Goal: Task Accomplishment & Management: Complete application form

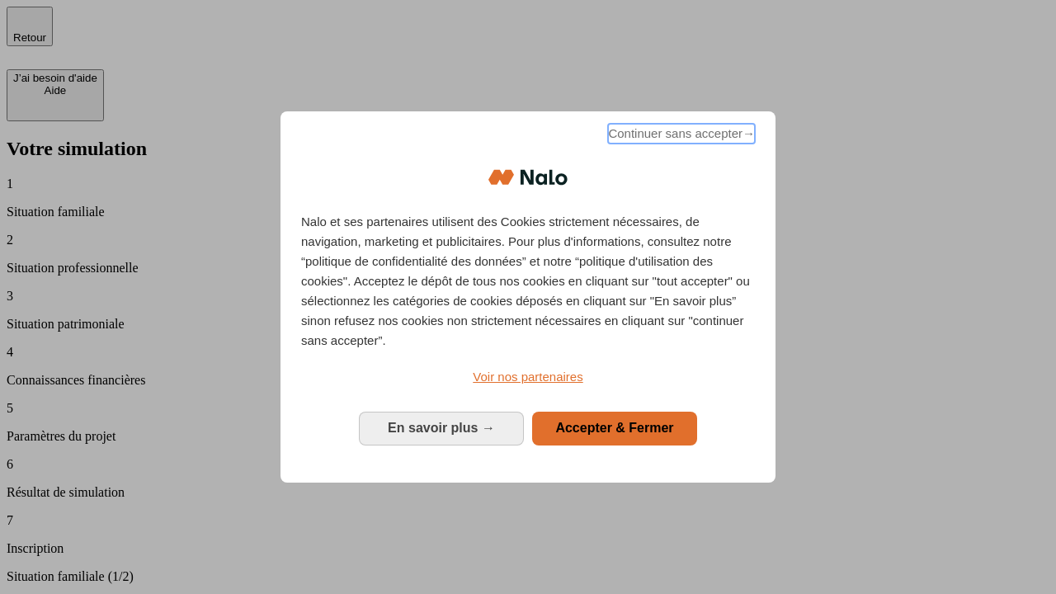
click at [680, 136] on span "Continuer sans accepter →" at bounding box center [681, 134] width 147 height 20
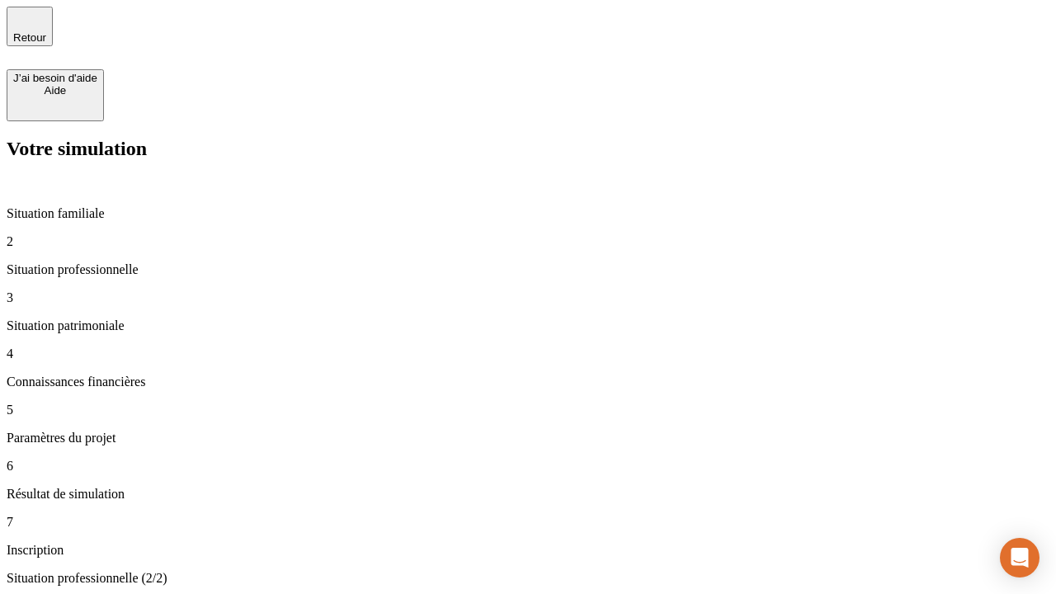
type input "30 000"
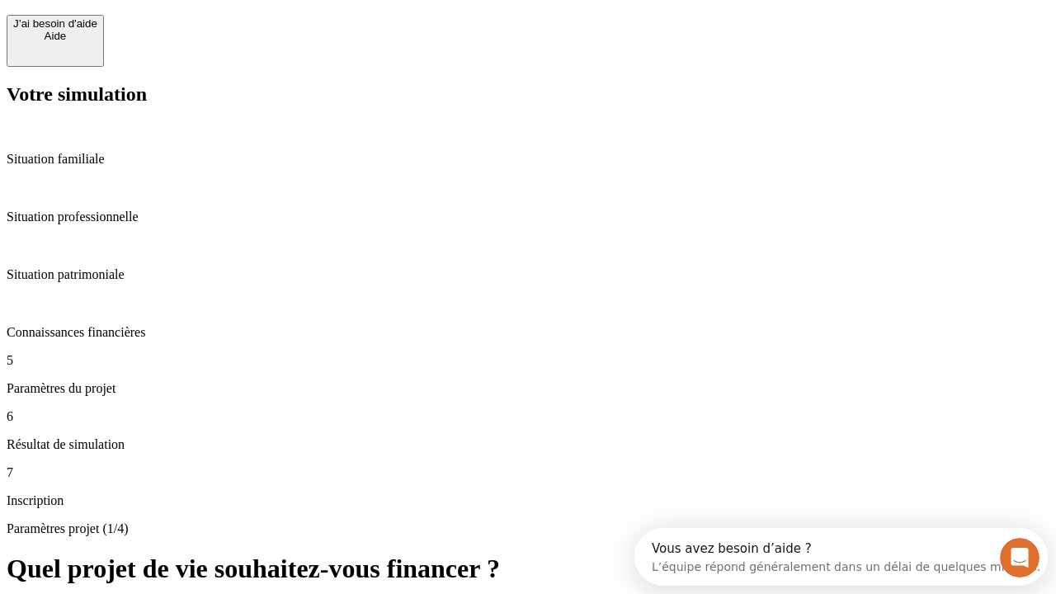
scroll to position [31, 0]
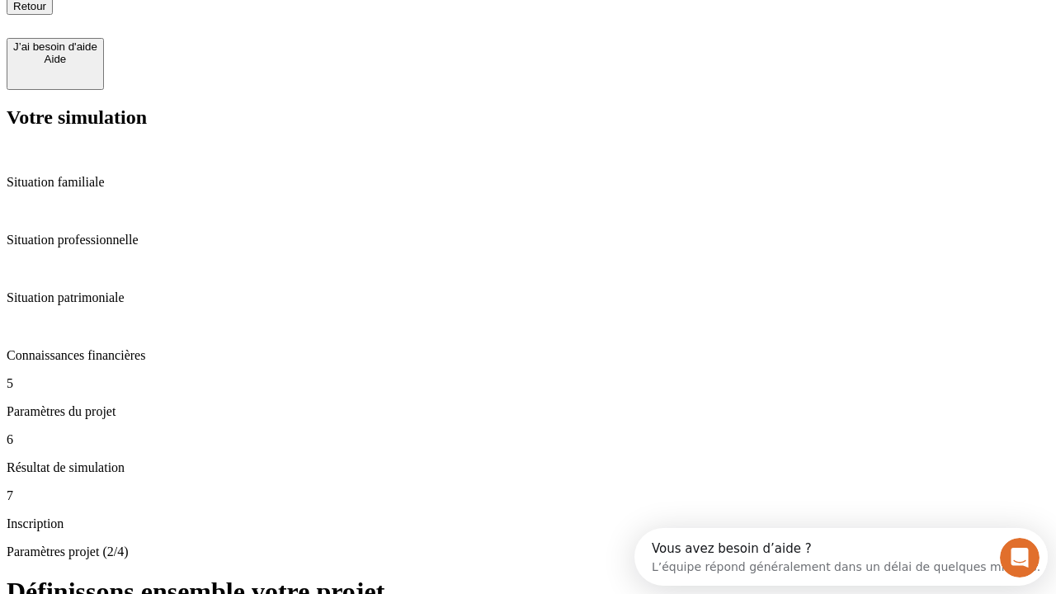
type input "25"
type input "1 000"
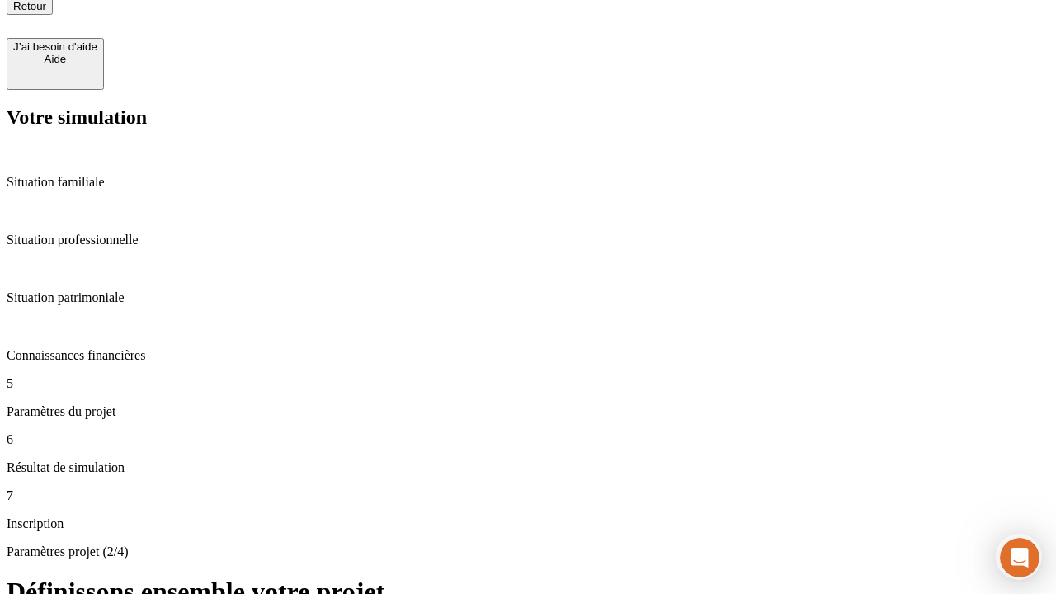
type input "640"
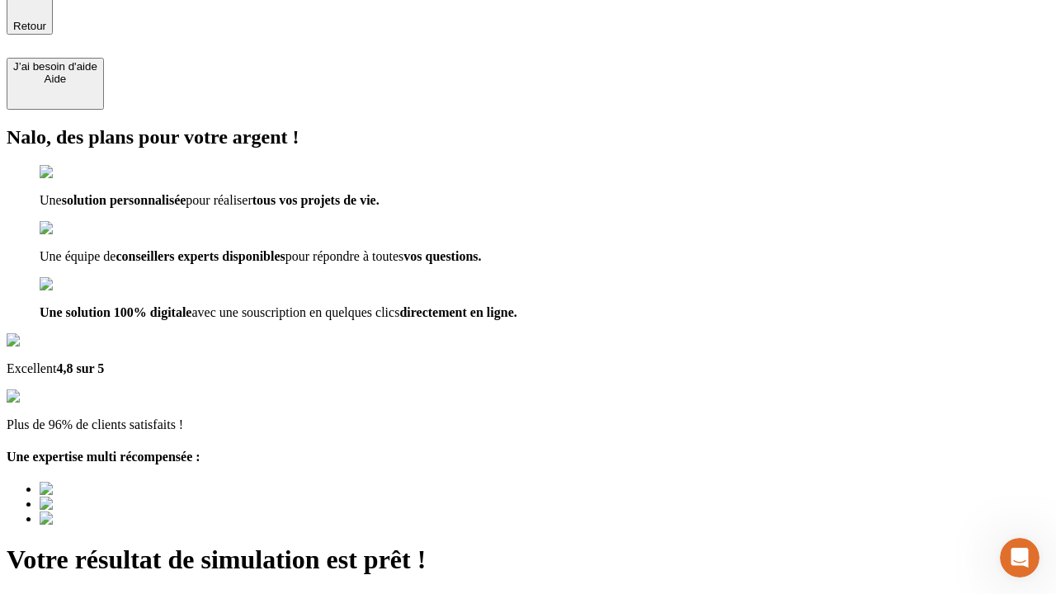
type input "[EMAIL_ADDRESS][PERSON_NAME][DOMAIN_NAME]"
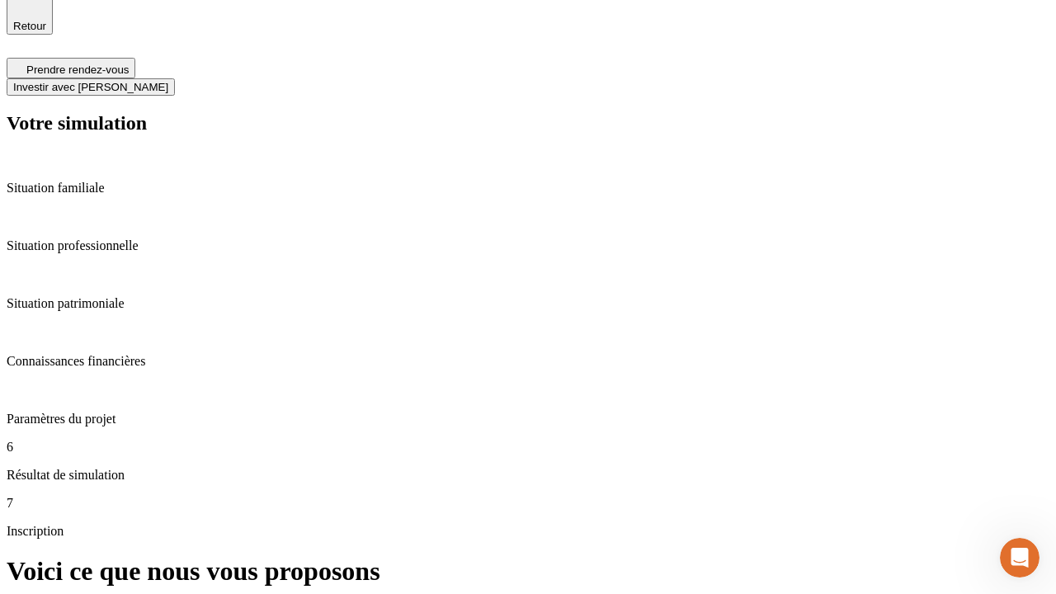
click at [168, 81] on span "Investir avec [PERSON_NAME]" at bounding box center [90, 87] width 155 height 12
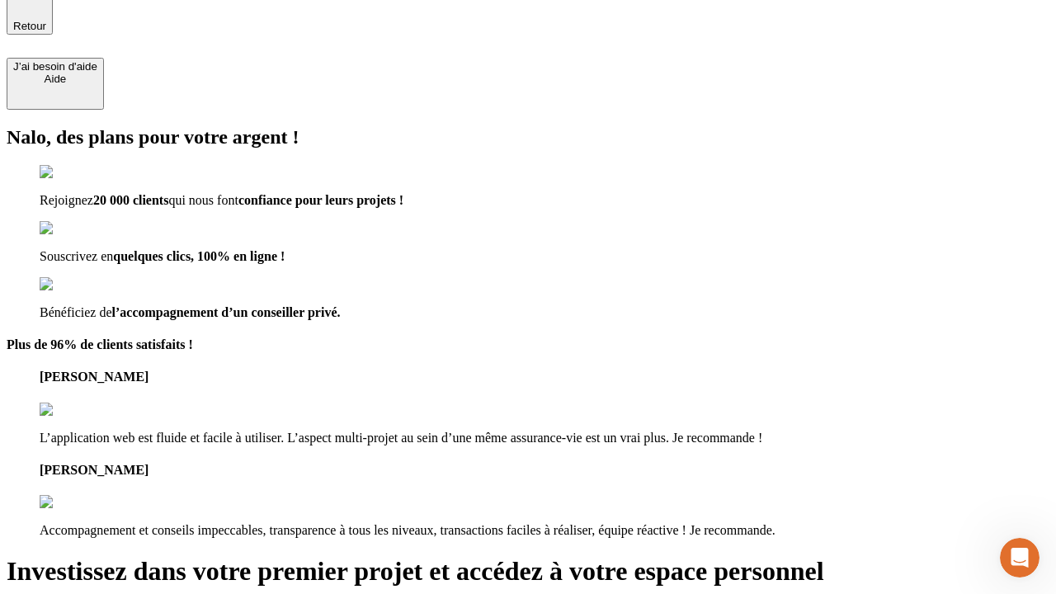
scroll to position [10, 0]
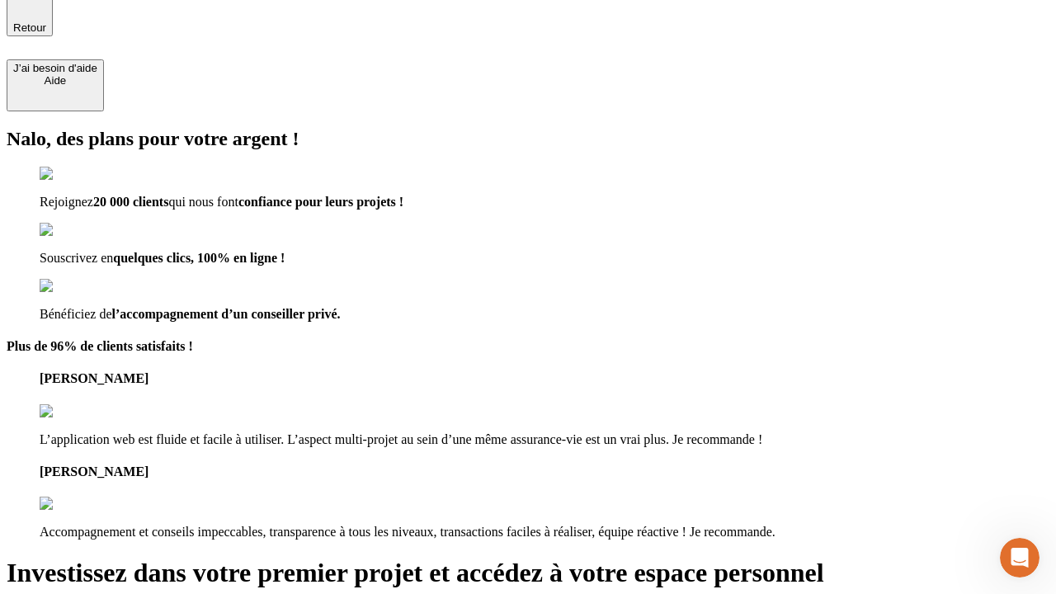
type input "[PERSON_NAME][EMAIL_ADDRESS][DOMAIN_NAME]"
